Goal: Information Seeking & Learning: Learn about a topic

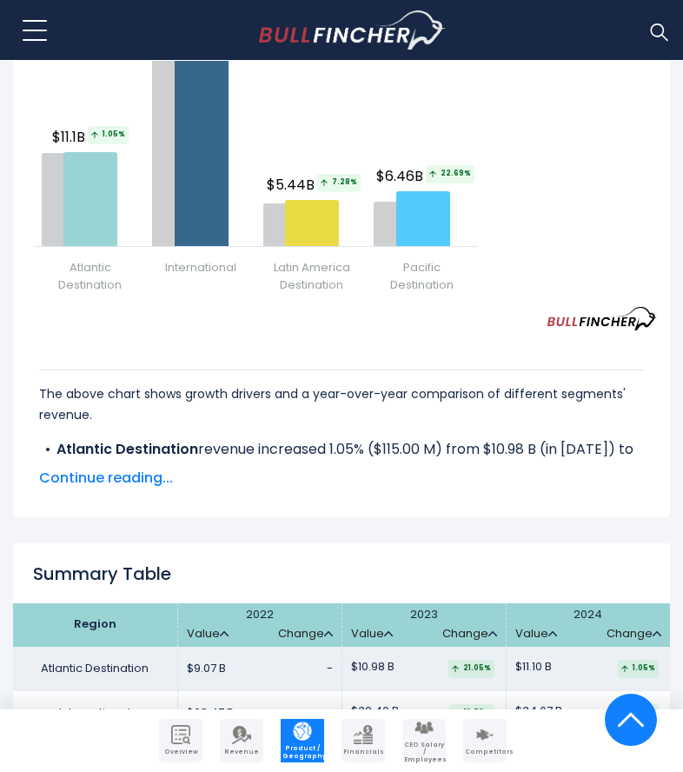
scroll to position [2409, 0]
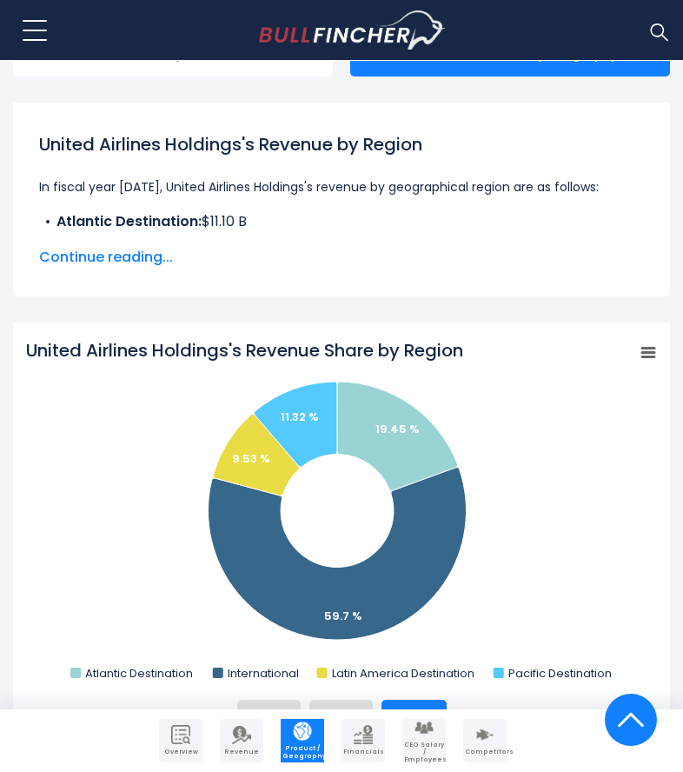
drag, startPoint x: 687, startPoint y: 54, endPoint x: 655, endPoint y: 91, distance: 49.3
click at [655, 91] on html "Overview Revenue Product / Geography" at bounding box center [341, 5] width 683 height 772
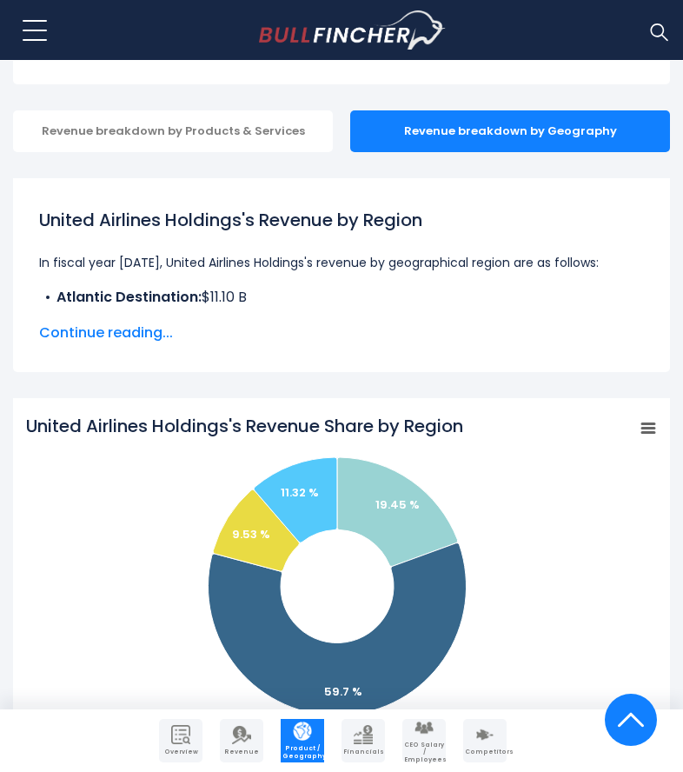
click at [106, 339] on span "Continue reading..." at bounding box center [341, 332] width 605 height 21
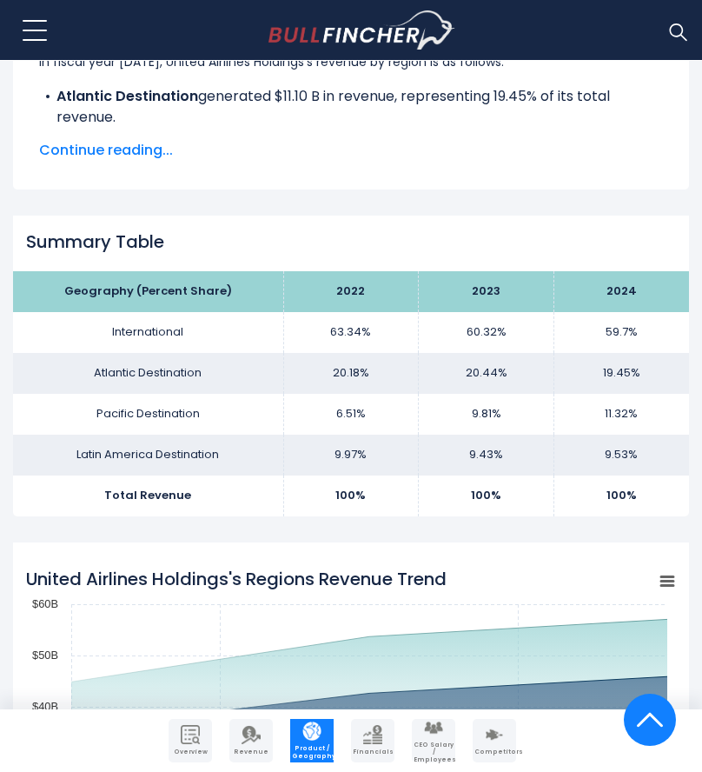
scroll to position [1162, 0]
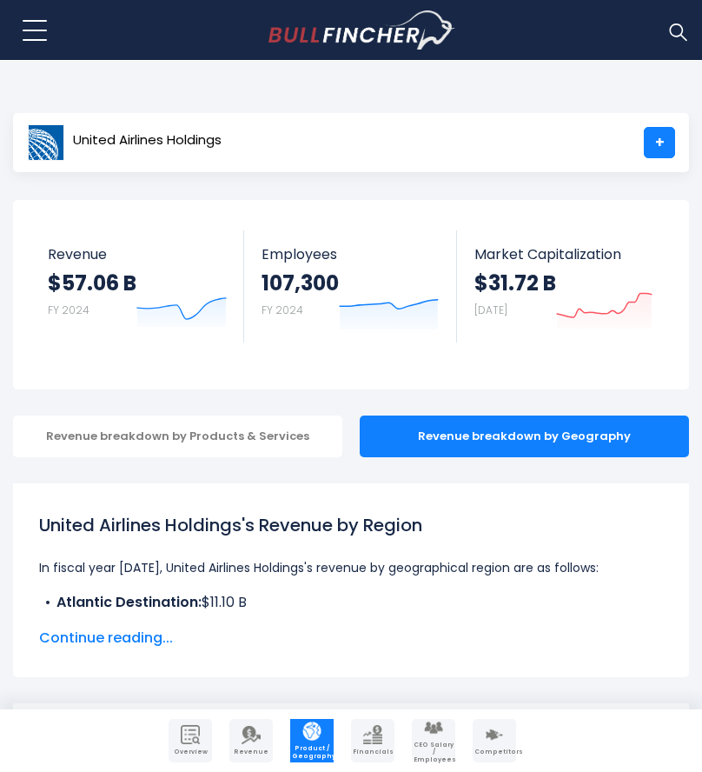
click at [130, 642] on span "Continue reading..." at bounding box center [351, 637] width 624 height 21
